Goal: Check status: Check status

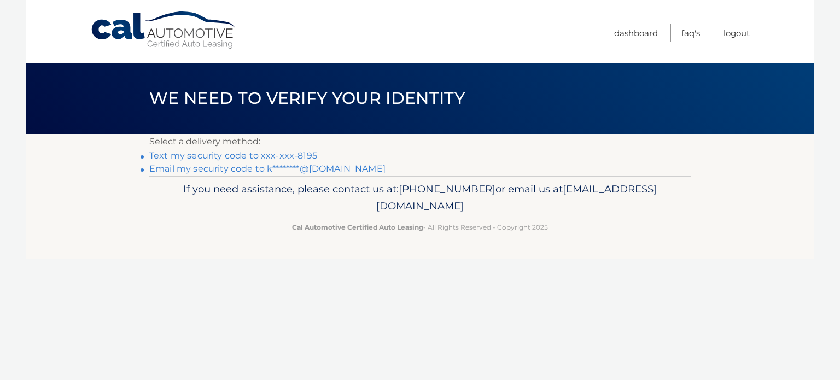
click at [241, 156] on link "Text my security code to xxx-xxx-8195" at bounding box center [233, 155] width 168 height 10
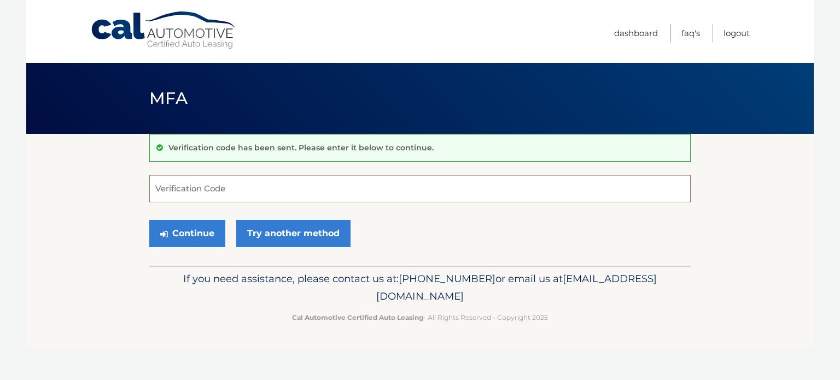
click at [272, 198] on input "Verification Code" at bounding box center [420, 188] width 542 height 27
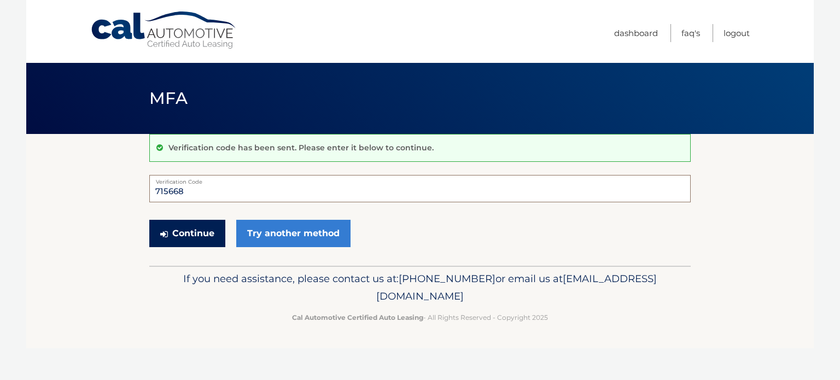
type input "715668"
click at [184, 231] on button "Continue" at bounding box center [187, 233] width 76 height 27
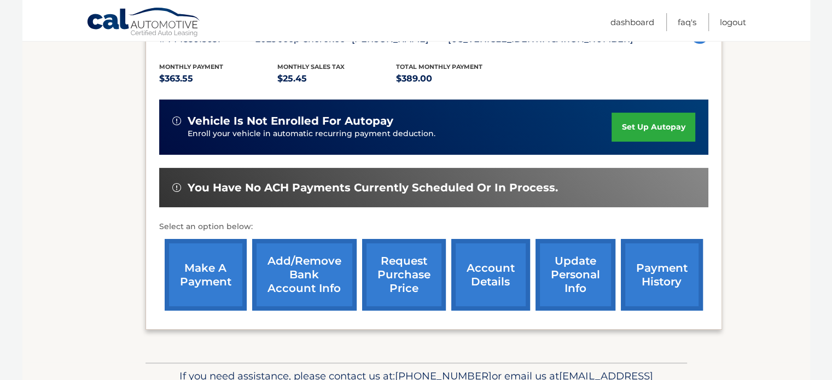
scroll to position [219, 0]
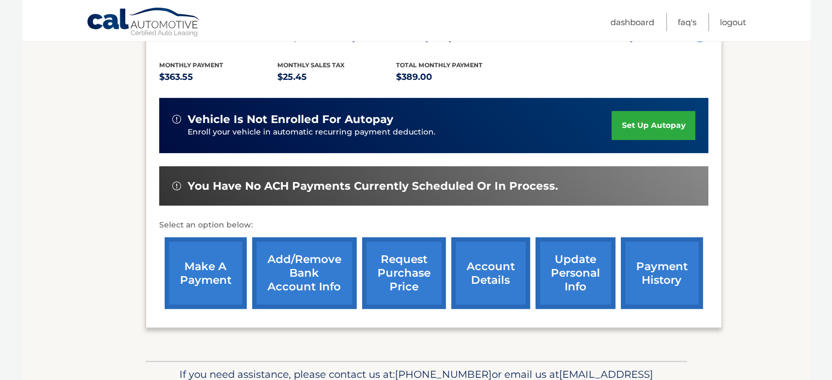
click at [681, 266] on link "payment history" at bounding box center [662, 273] width 82 height 72
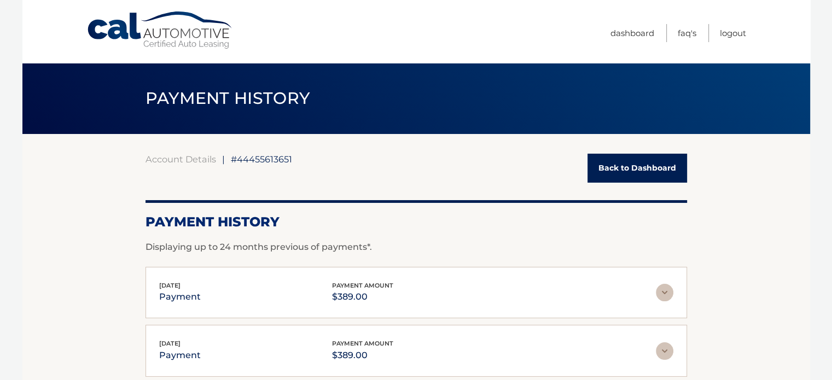
scroll to position [109, 0]
